Goal: Information Seeking & Learning: Learn about a topic

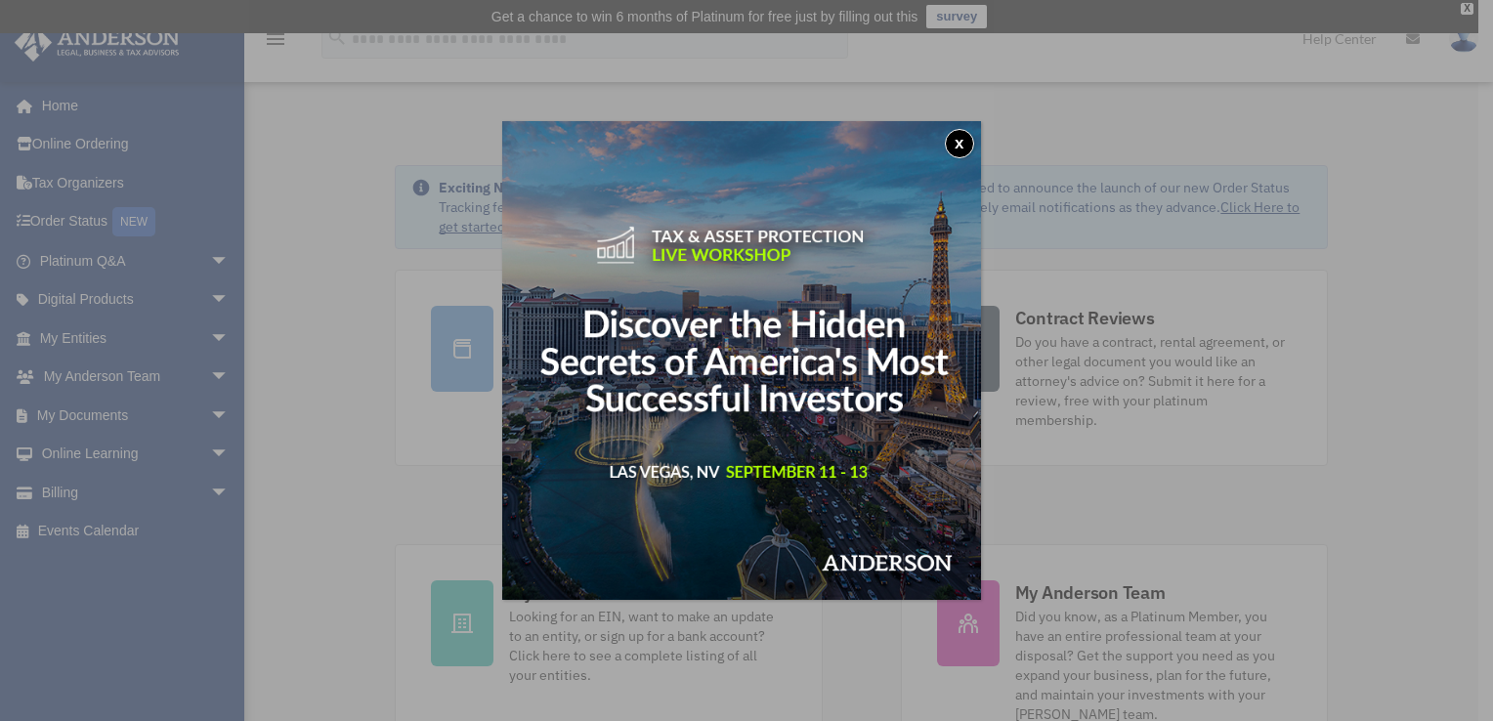
click at [968, 135] on button "x" at bounding box center [959, 143] width 29 height 29
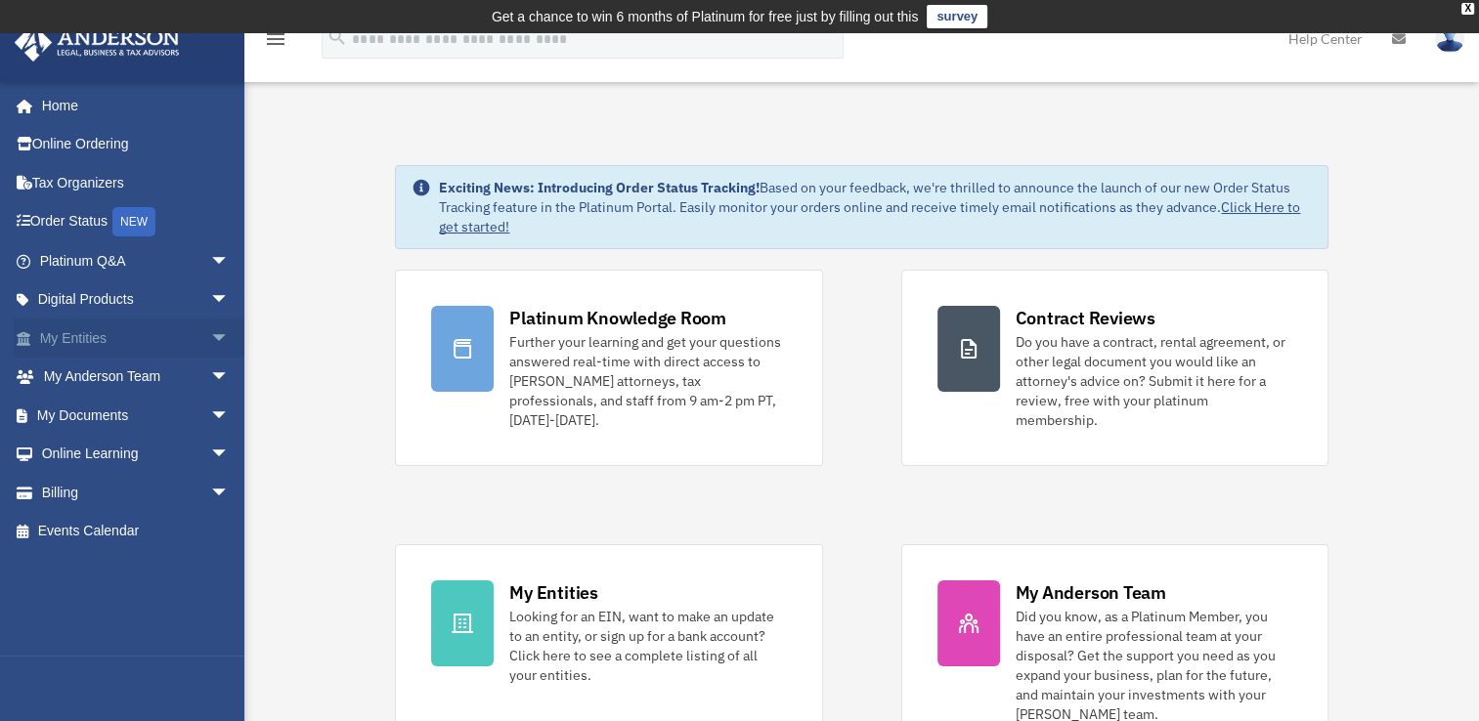
click at [210, 333] on span "arrow_drop_down" at bounding box center [229, 339] width 39 height 40
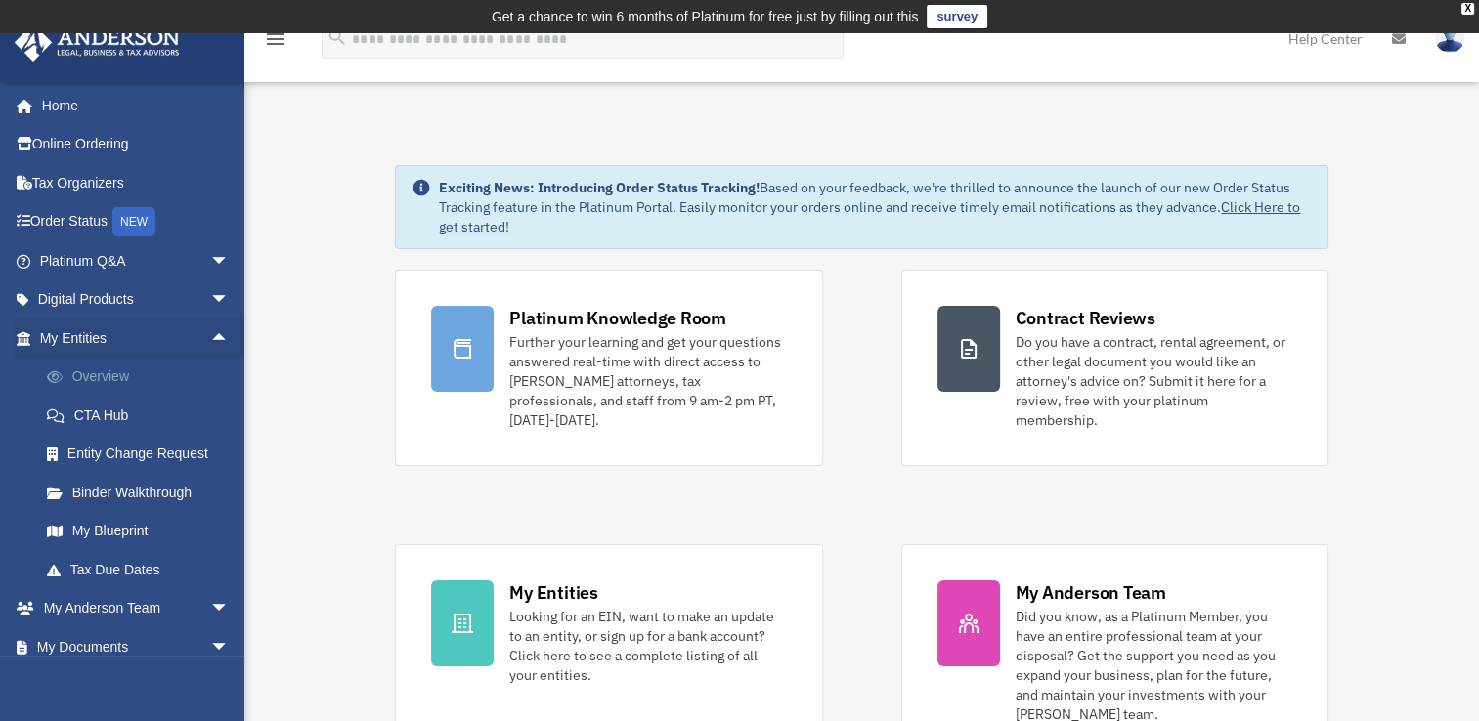
click at [111, 366] on link "Overview" at bounding box center [143, 377] width 232 height 39
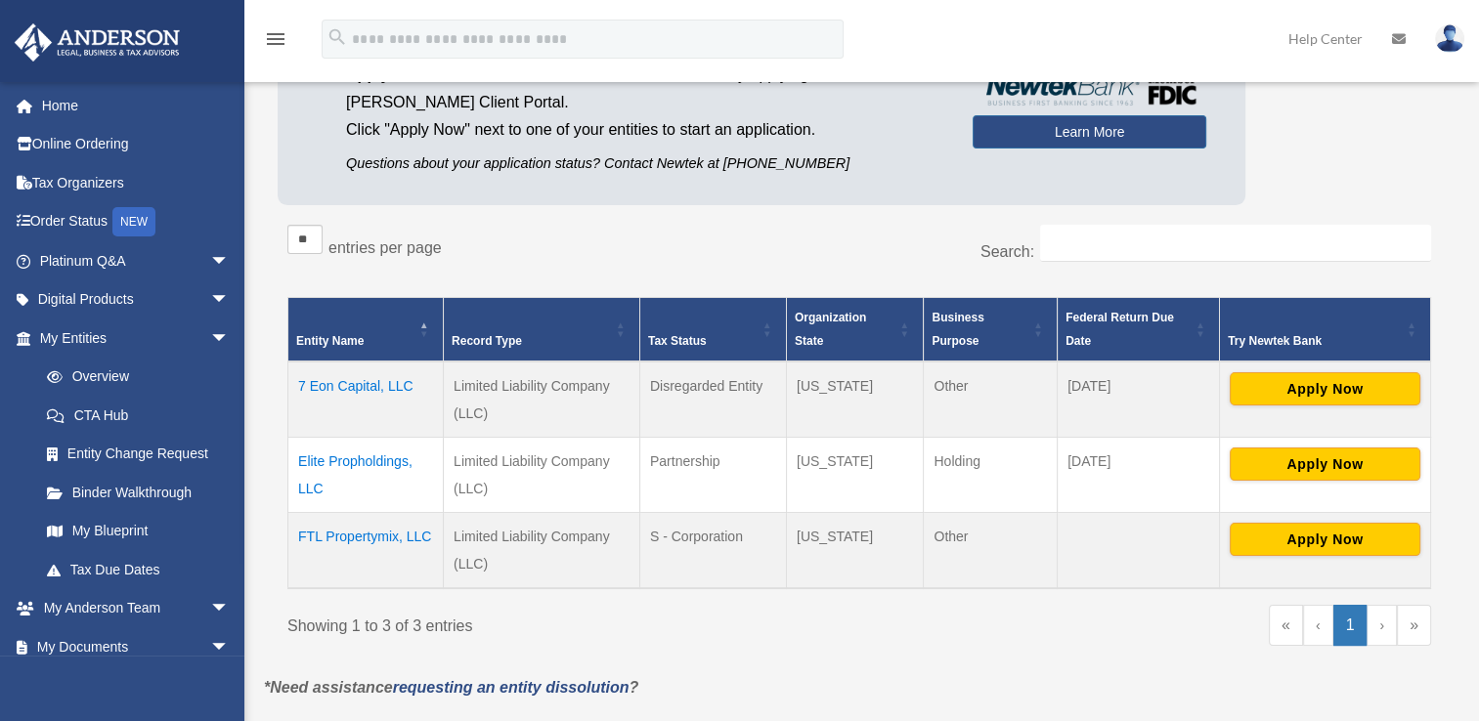
scroll to position [231, 0]
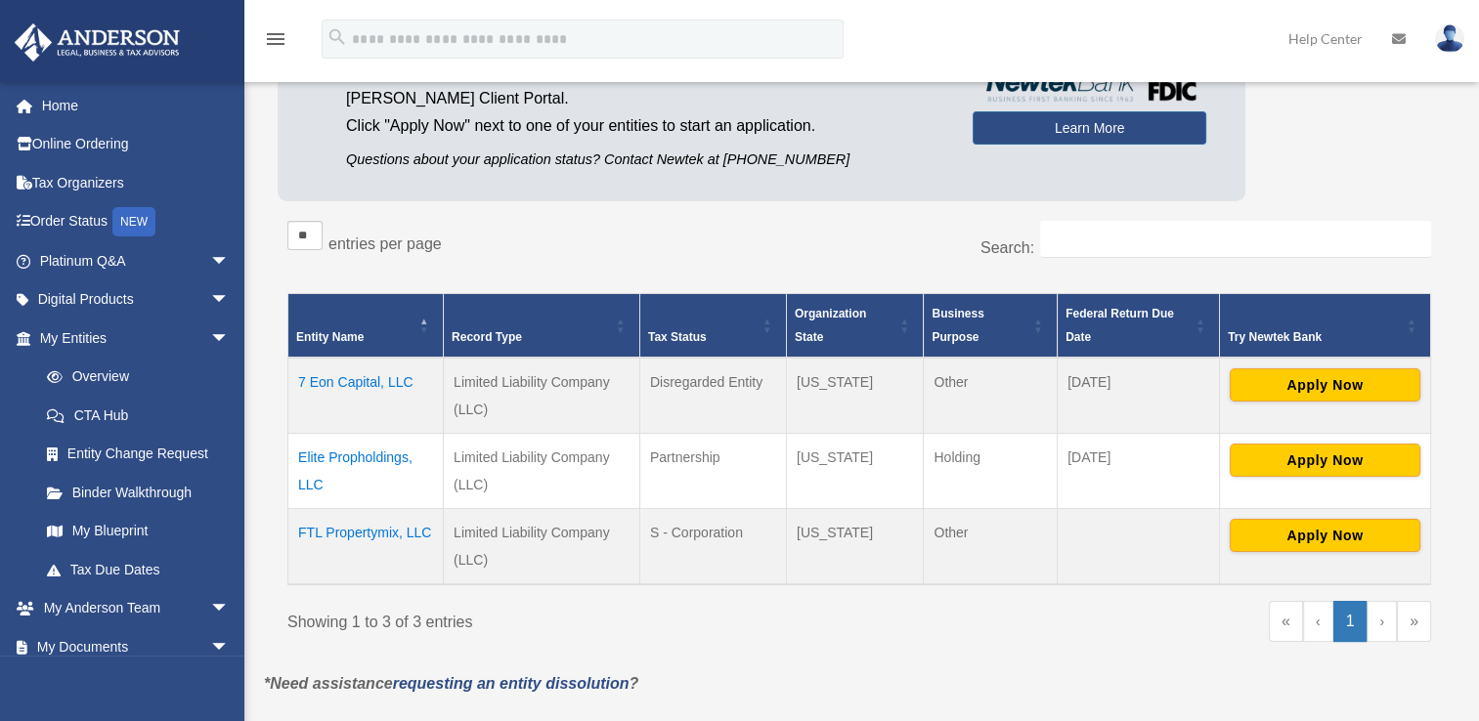
click at [368, 384] on td "7 Eon Capital, LLC" at bounding box center [365, 396] width 155 height 76
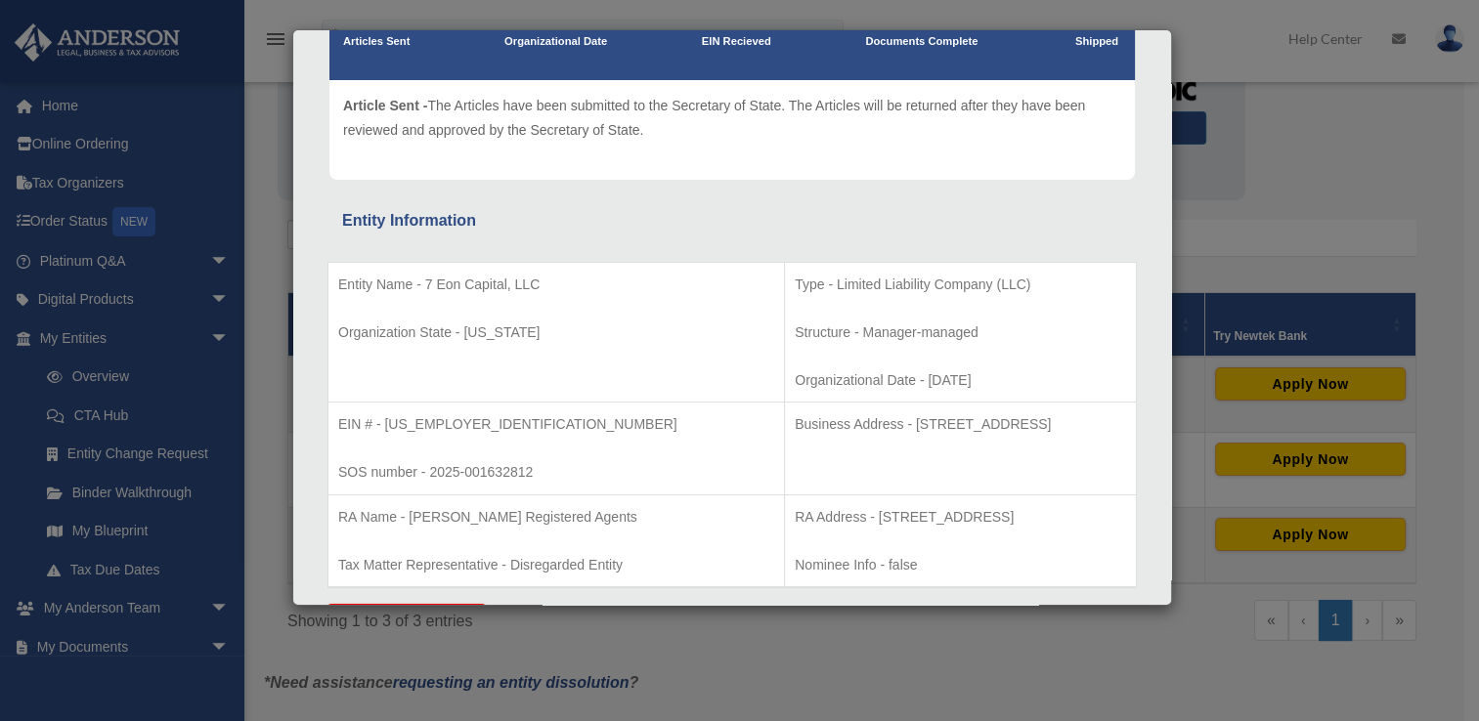
scroll to position [195, 0]
click at [1214, 25] on div "Details × Articles Sent Organizational Date" at bounding box center [739, 360] width 1479 height 721
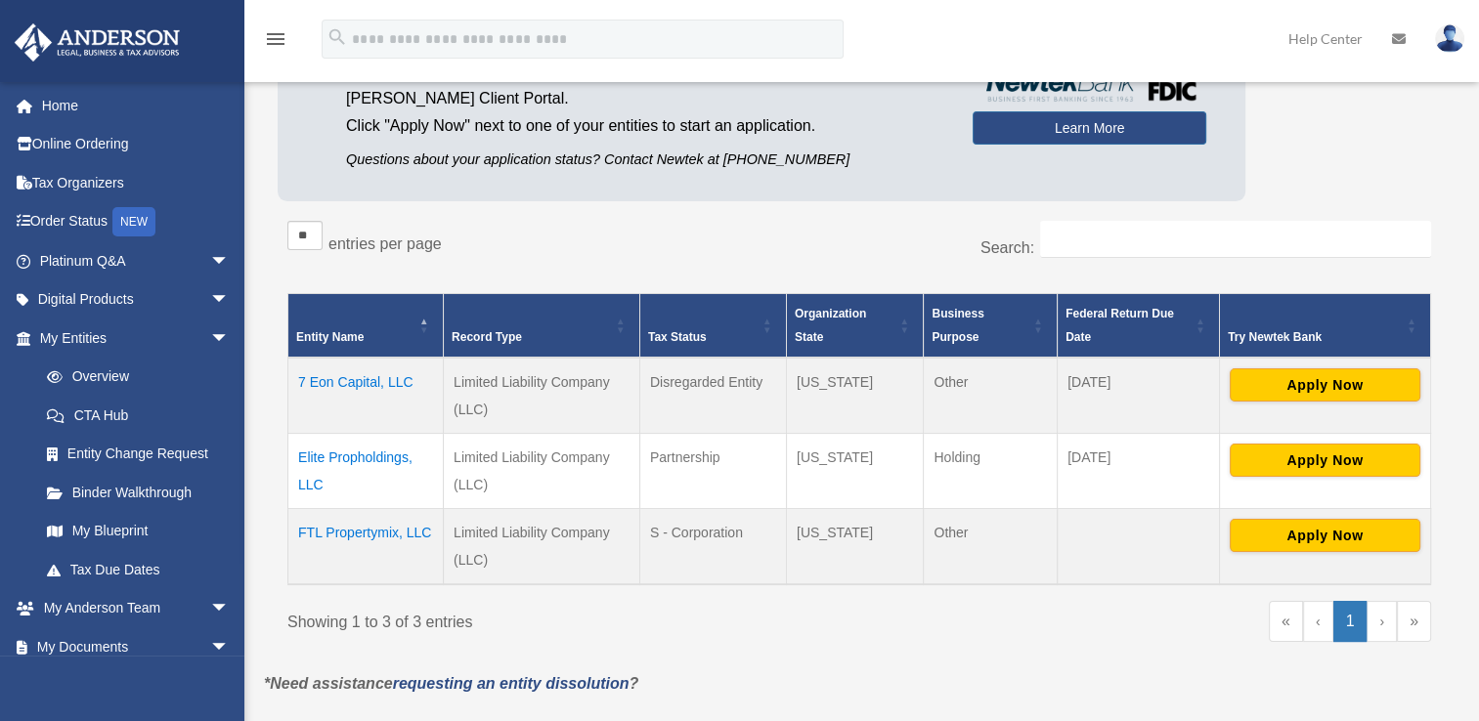
click at [369, 524] on td "FTL Propertymix, LLC" at bounding box center [365, 546] width 155 height 76
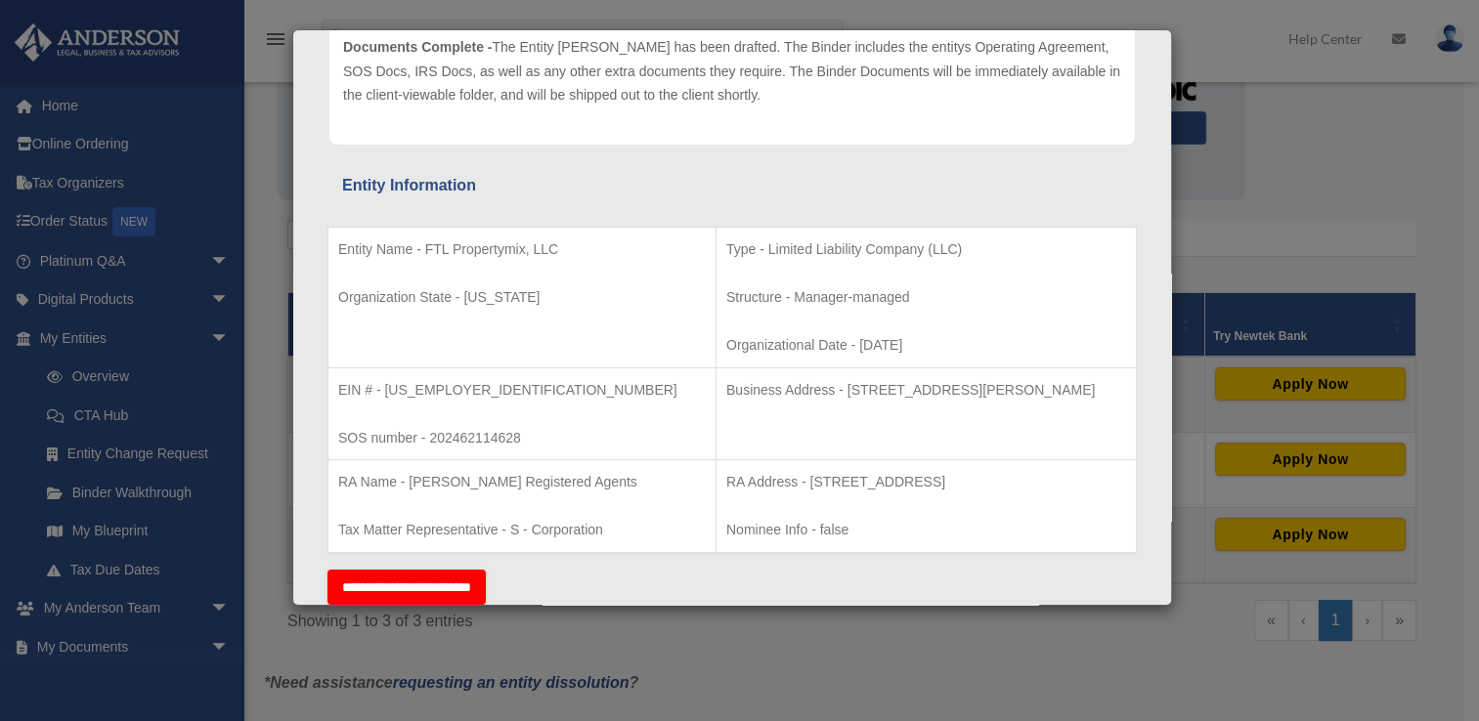
scroll to position [256, 0]
click at [1324, 169] on div "Details × Articles Sent Organizational Date" at bounding box center [739, 360] width 1479 height 721
